Goal: Transaction & Acquisition: Obtain resource

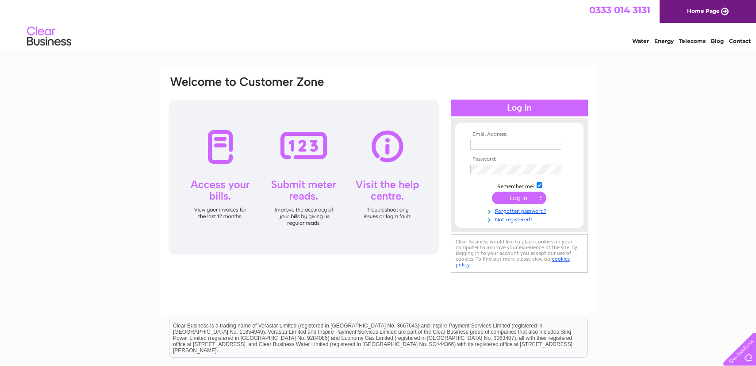
click at [499, 145] on input "text" at bounding box center [515, 145] width 91 height 10
type input "bookings@merseybathrooms.net"
click at [538, 201] on input "submit" at bounding box center [519, 197] width 54 height 12
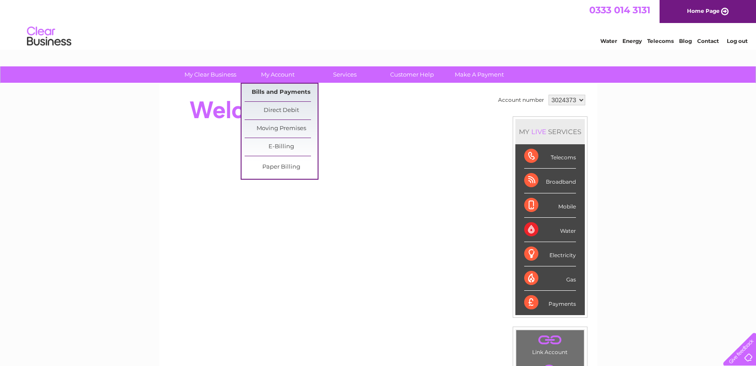
click at [287, 96] on link "Bills and Payments" at bounding box center [281, 93] width 73 height 18
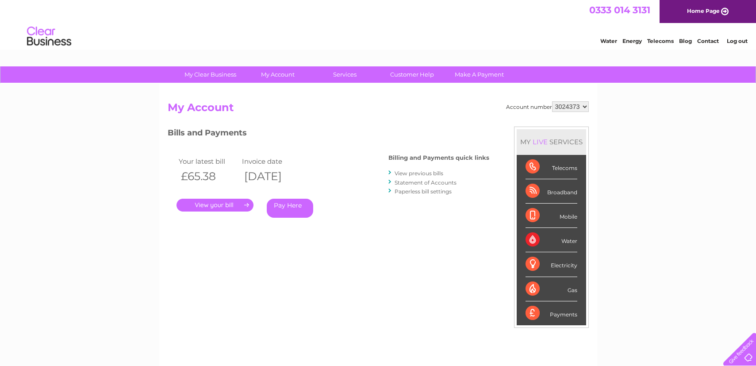
click at [231, 207] on link "." at bounding box center [214, 205] width 77 height 13
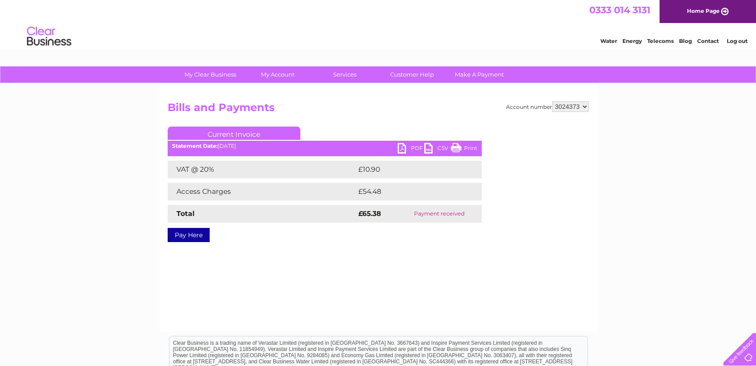
click at [402, 148] on link "PDF" at bounding box center [411, 149] width 27 height 13
